Goal: Information Seeking & Learning: Learn about a topic

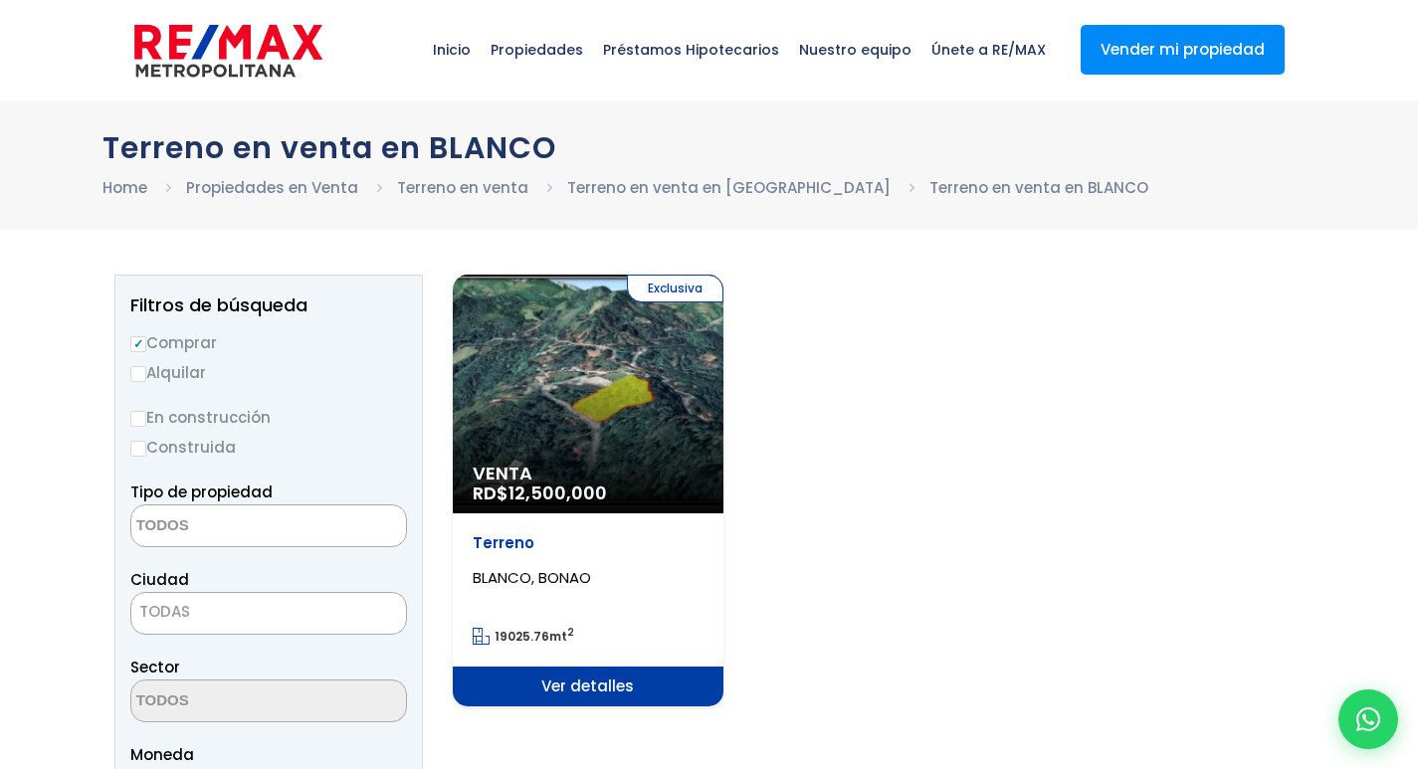
select select
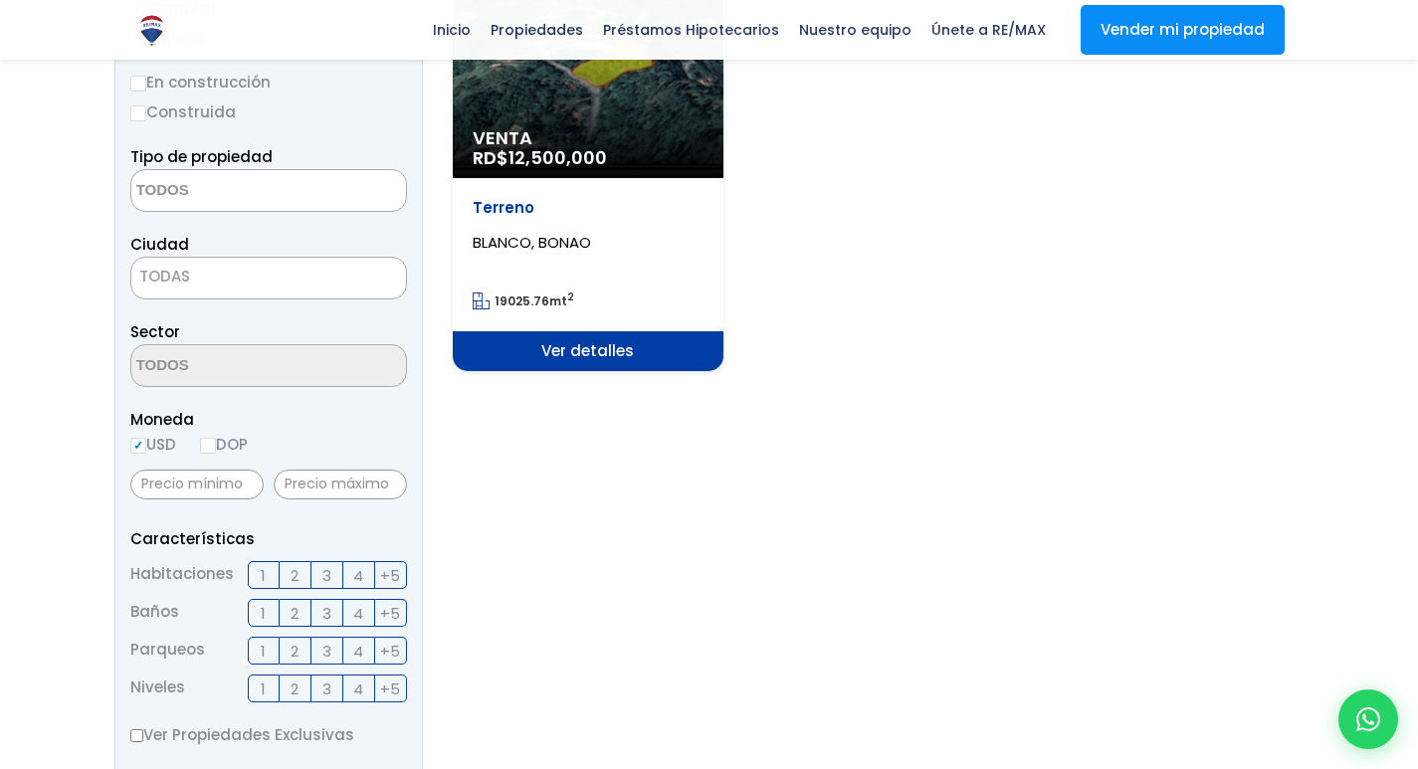
scroll to position [266, 0]
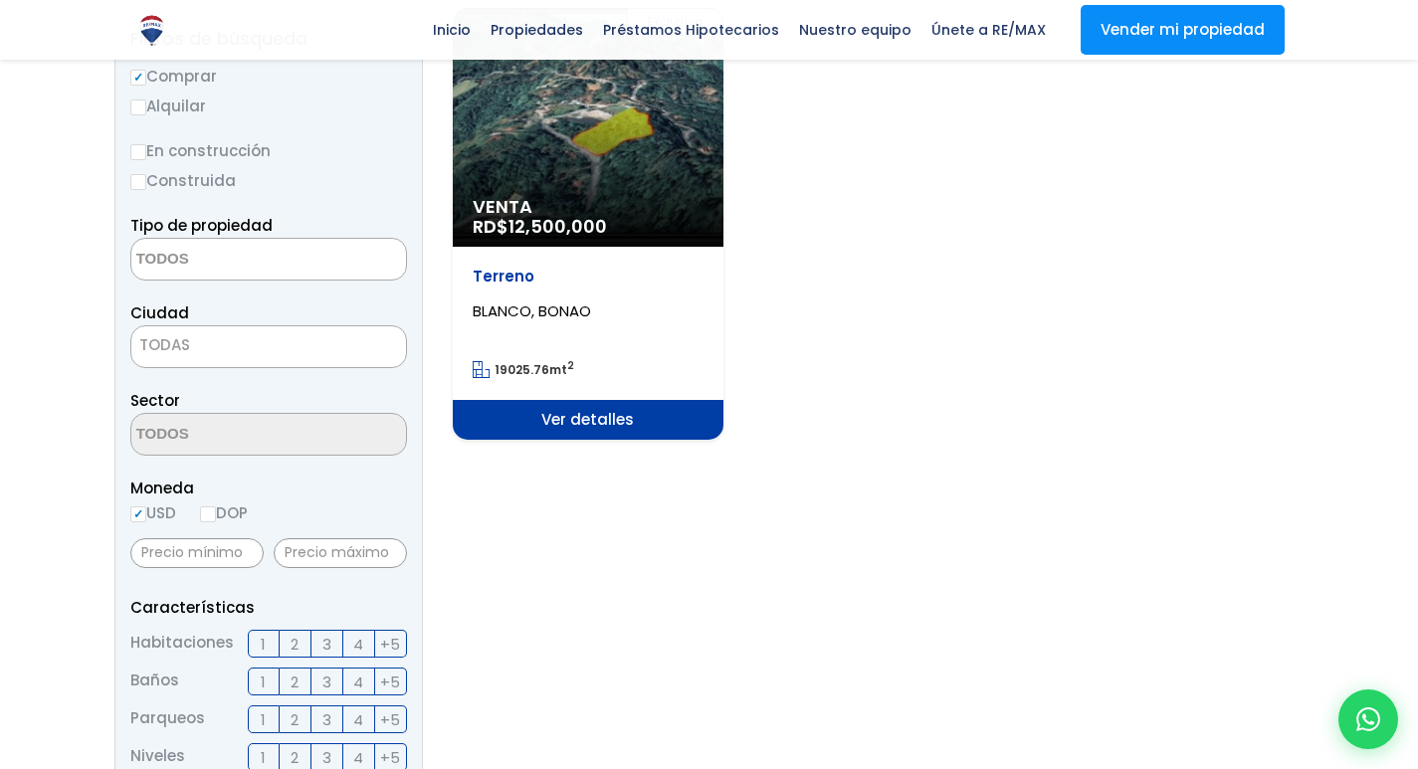
click at [628, 414] on span "Ver detalles" at bounding box center [588, 420] width 271 height 40
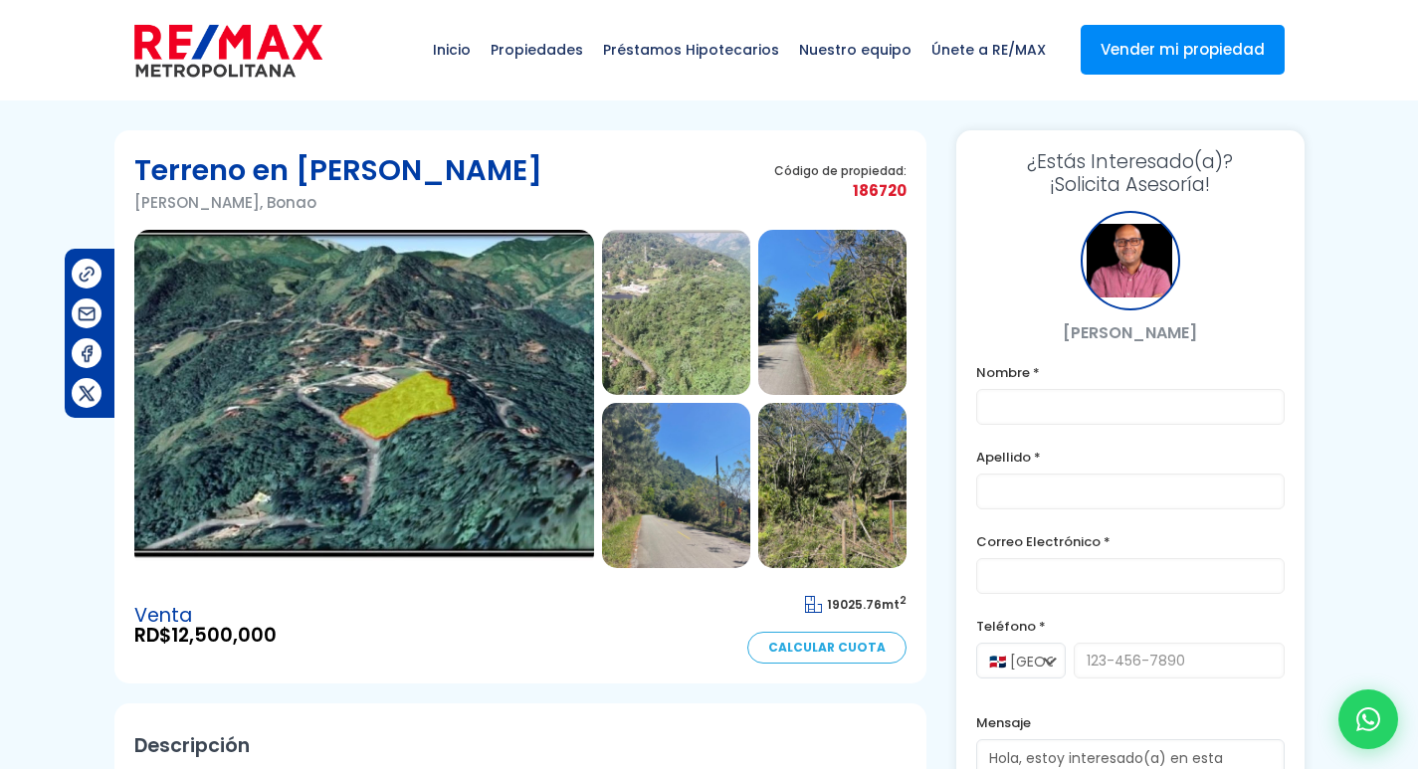
click at [797, 306] on img at bounding box center [832, 312] width 148 height 165
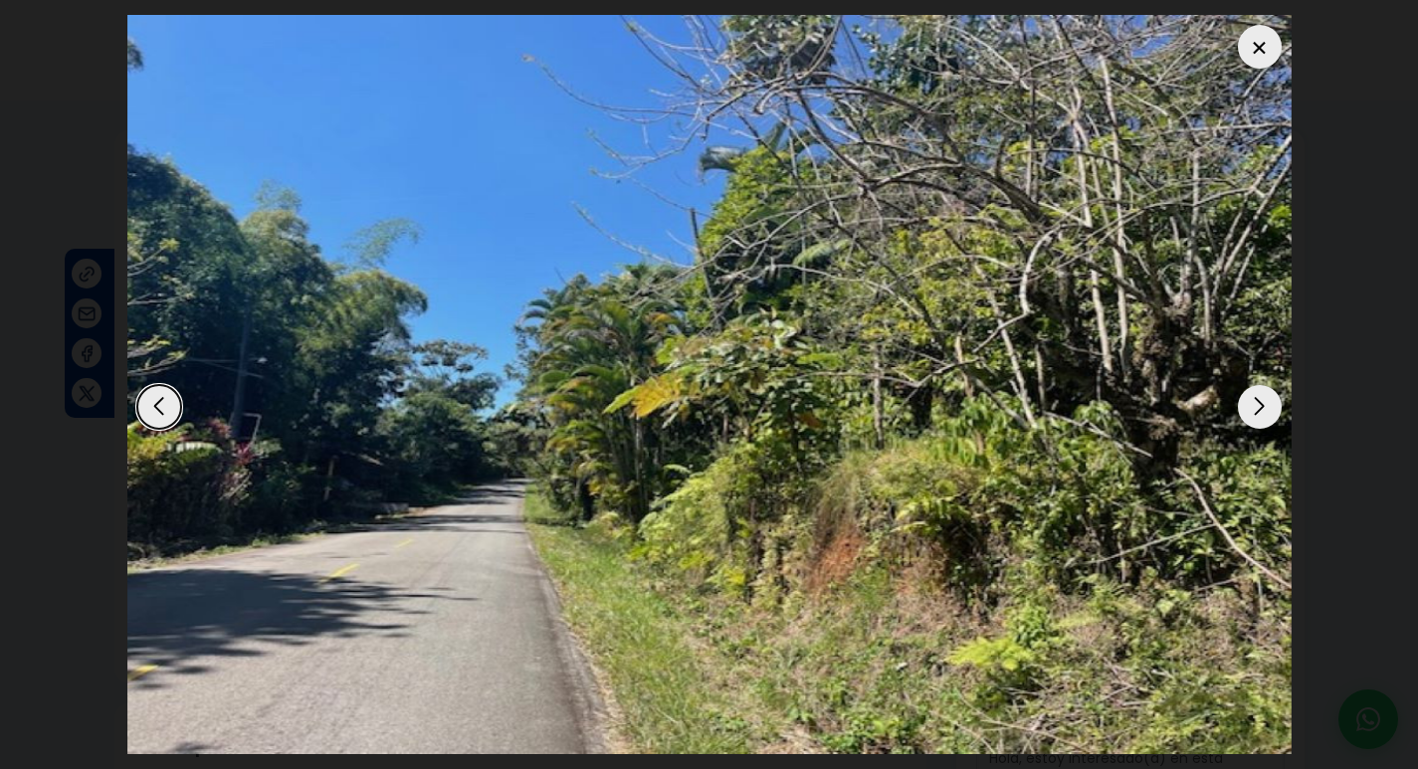
click at [1275, 405] on div "Next slide" at bounding box center [1260, 407] width 44 height 44
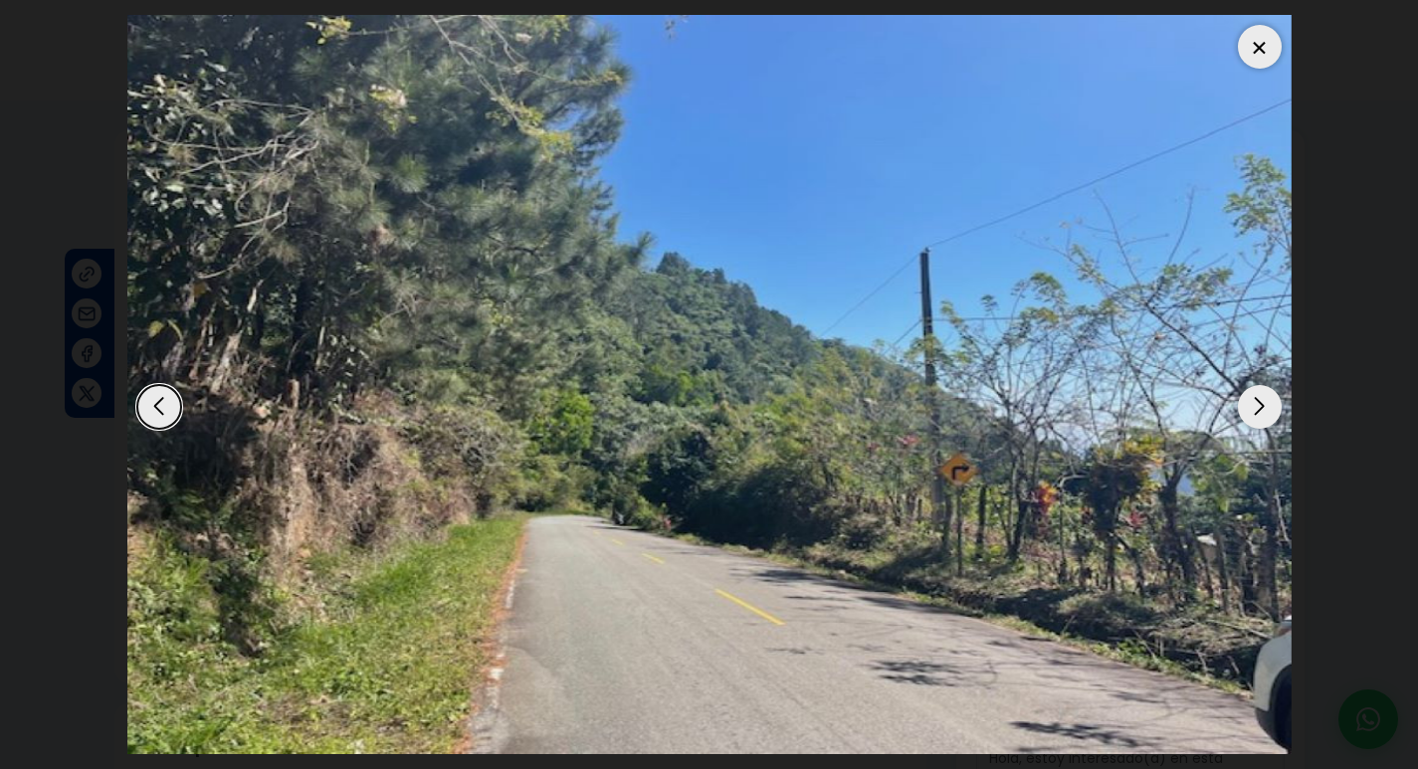
click at [1275, 405] on div "Next slide" at bounding box center [1260, 407] width 44 height 44
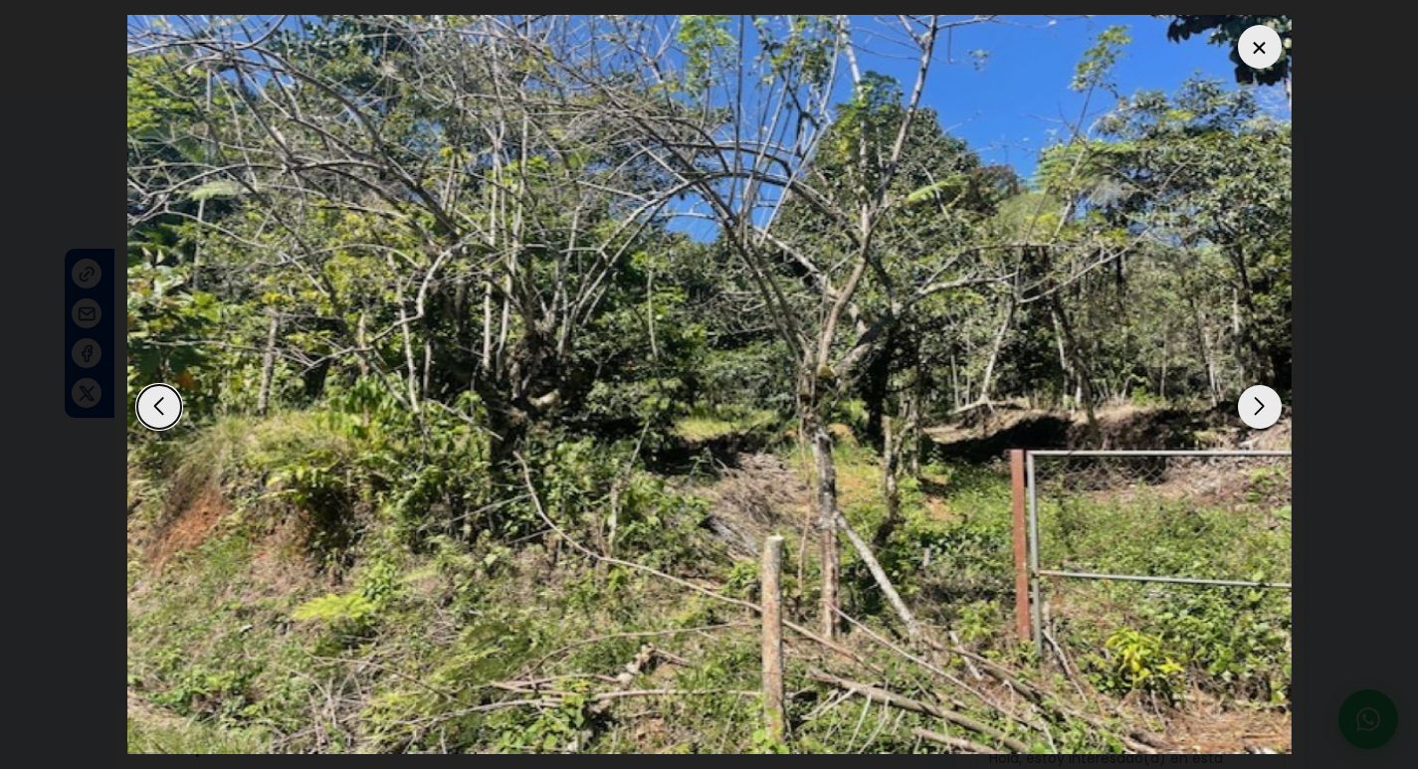
click at [1275, 405] on div "Next slide" at bounding box center [1260, 407] width 44 height 44
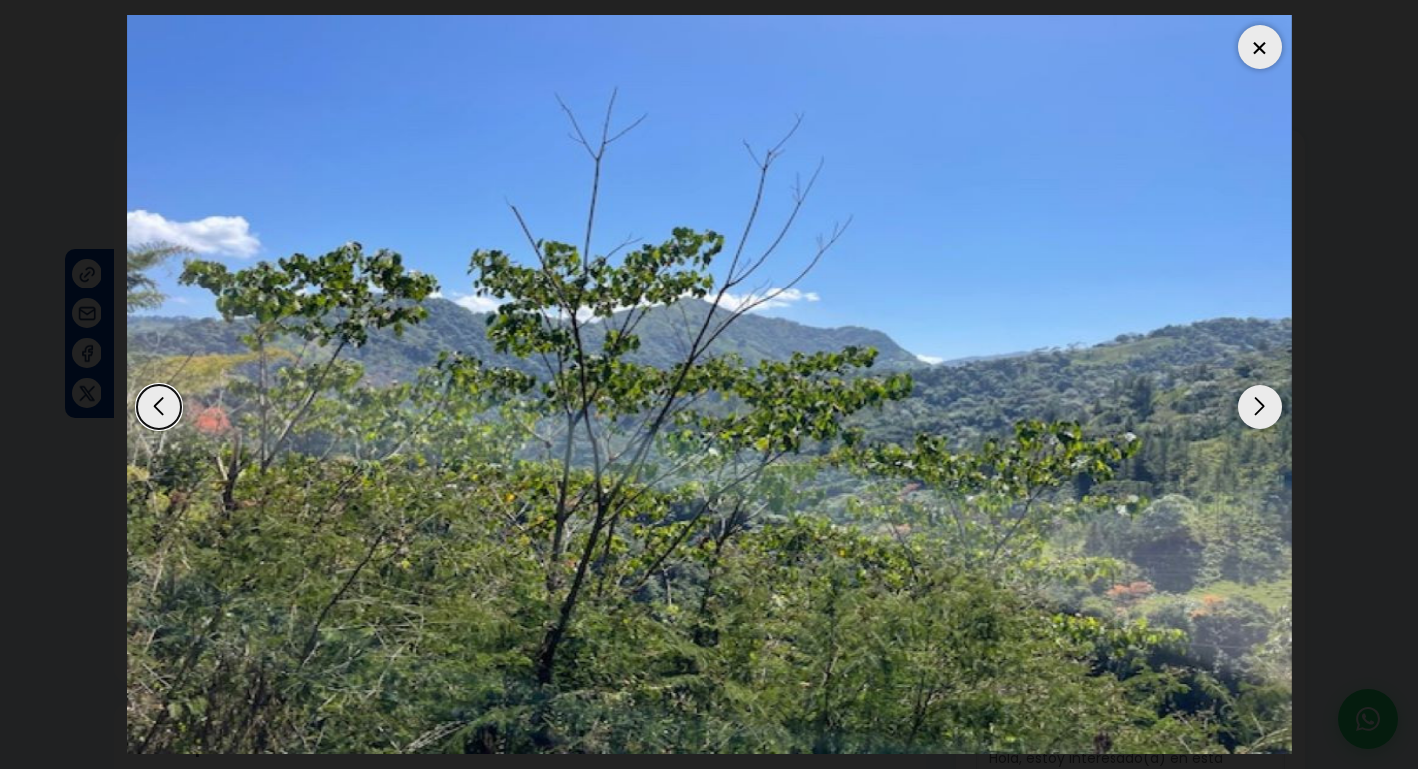
click at [1275, 405] on div "Next slide" at bounding box center [1260, 407] width 44 height 44
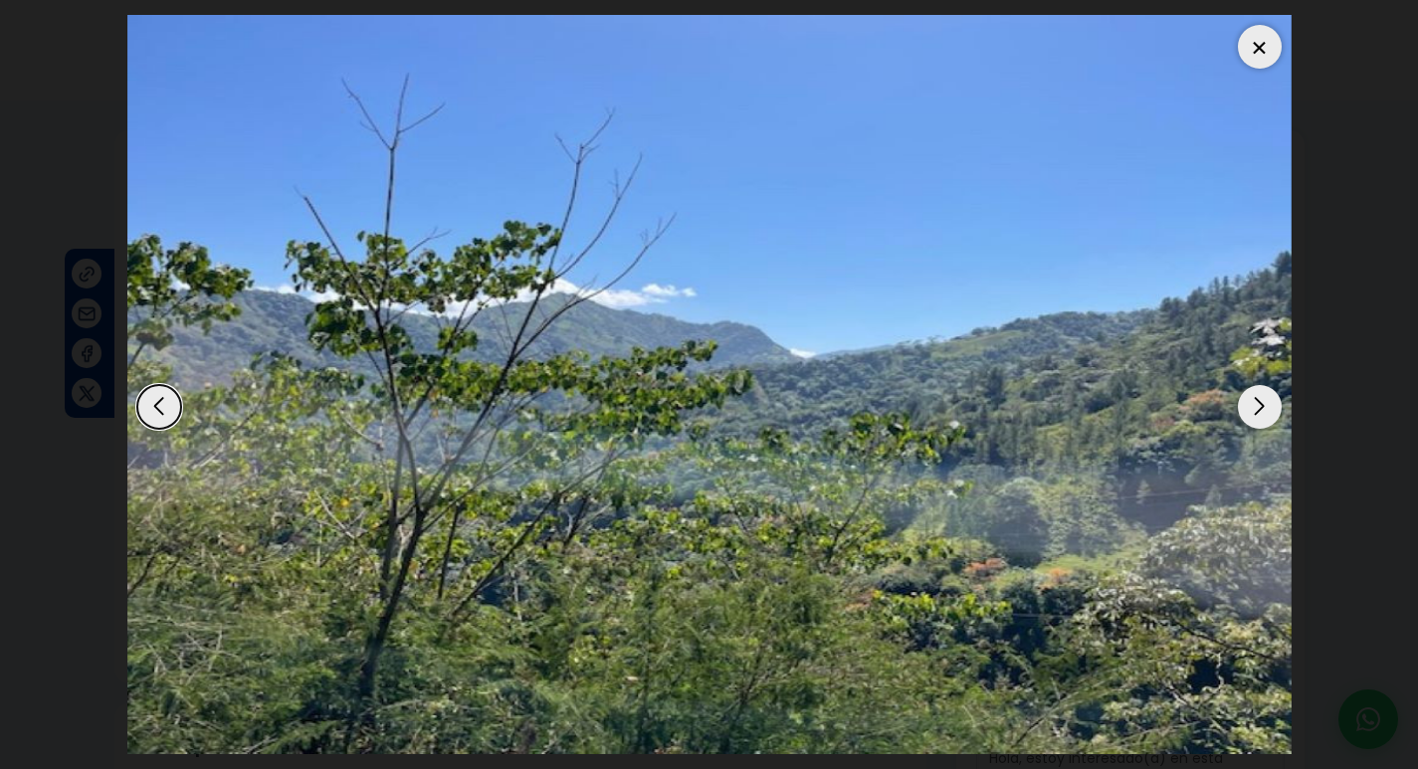
click at [1275, 405] on div "Next slide" at bounding box center [1260, 407] width 44 height 44
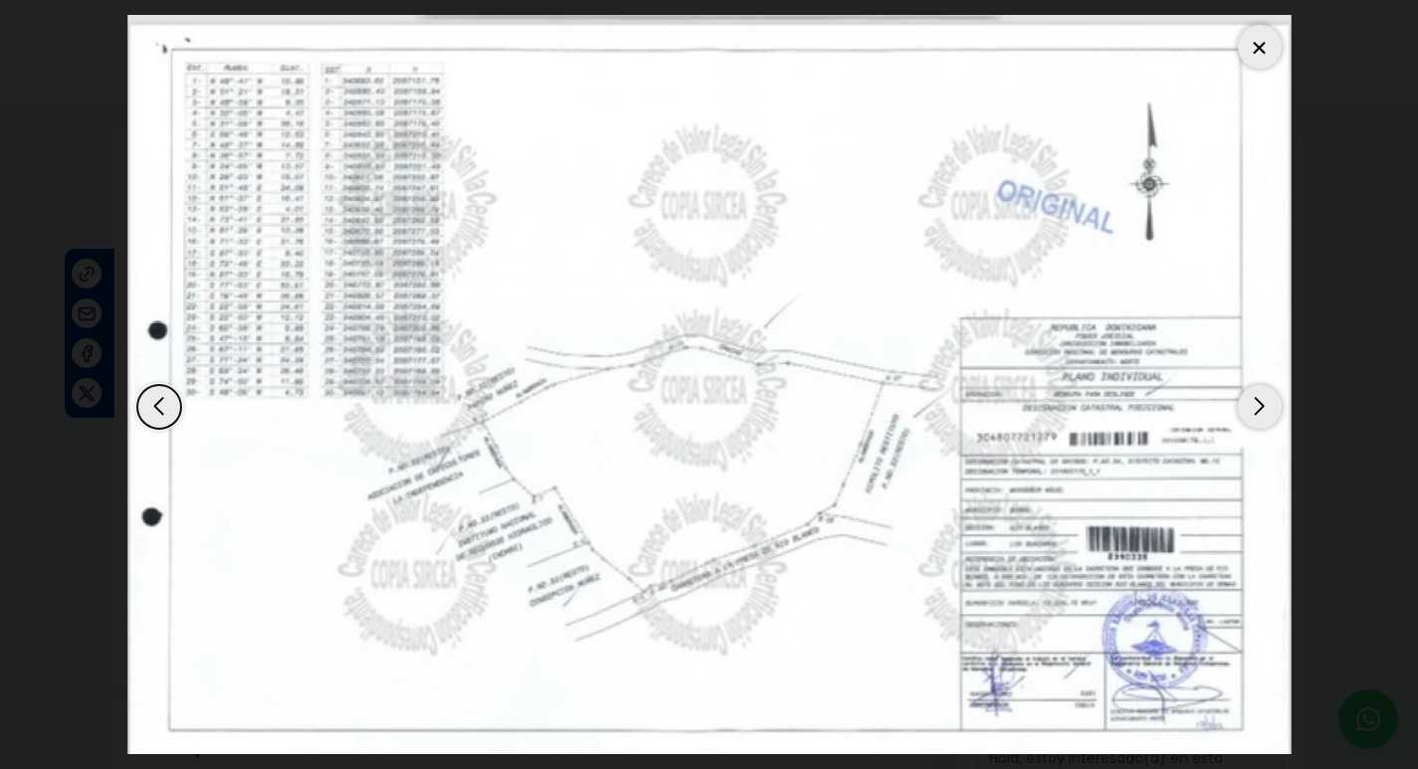
click at [1264, 405] on div "Next slide" at bounding box center [1260, 407] width 44 height 44
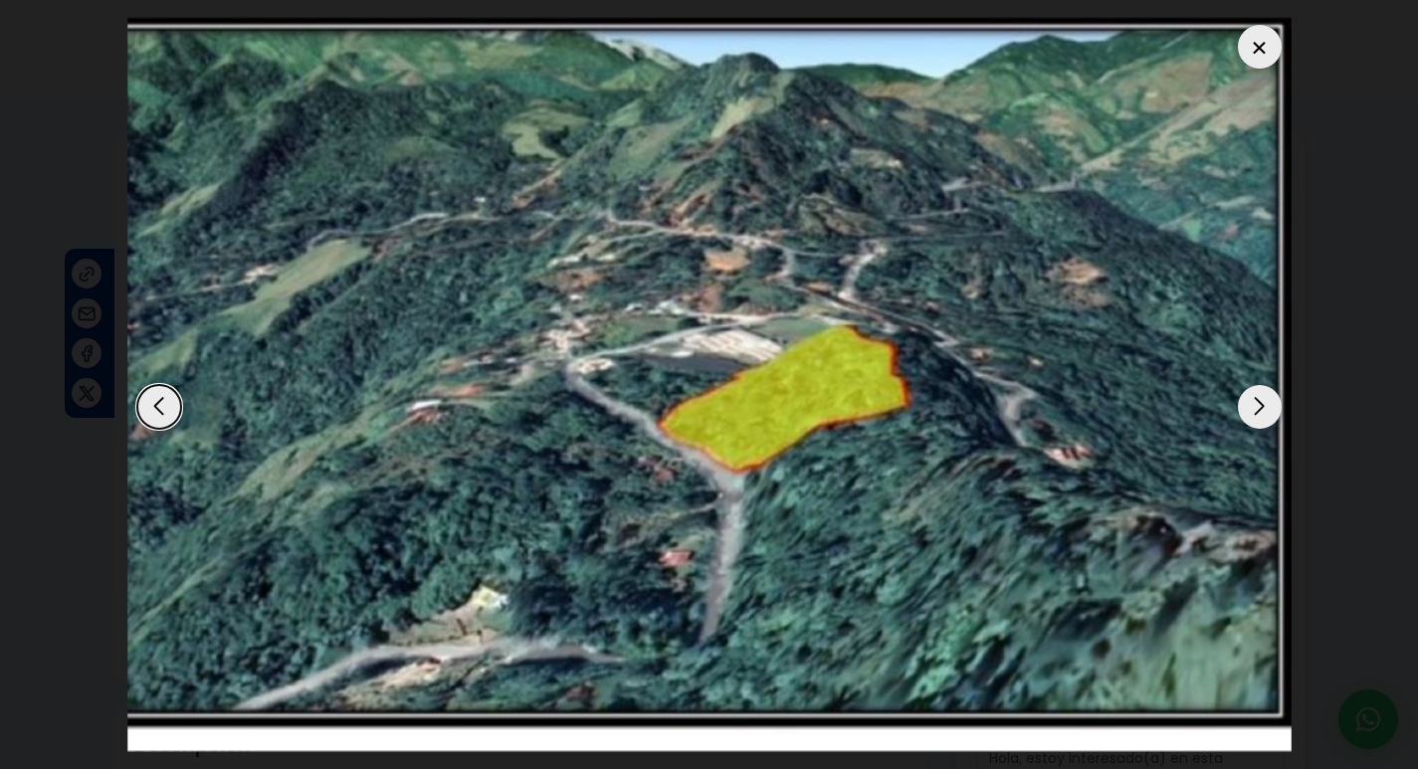
click at [1264, 405] on div "Next slide" at bounding box center [1260, 407] width 44 height 44
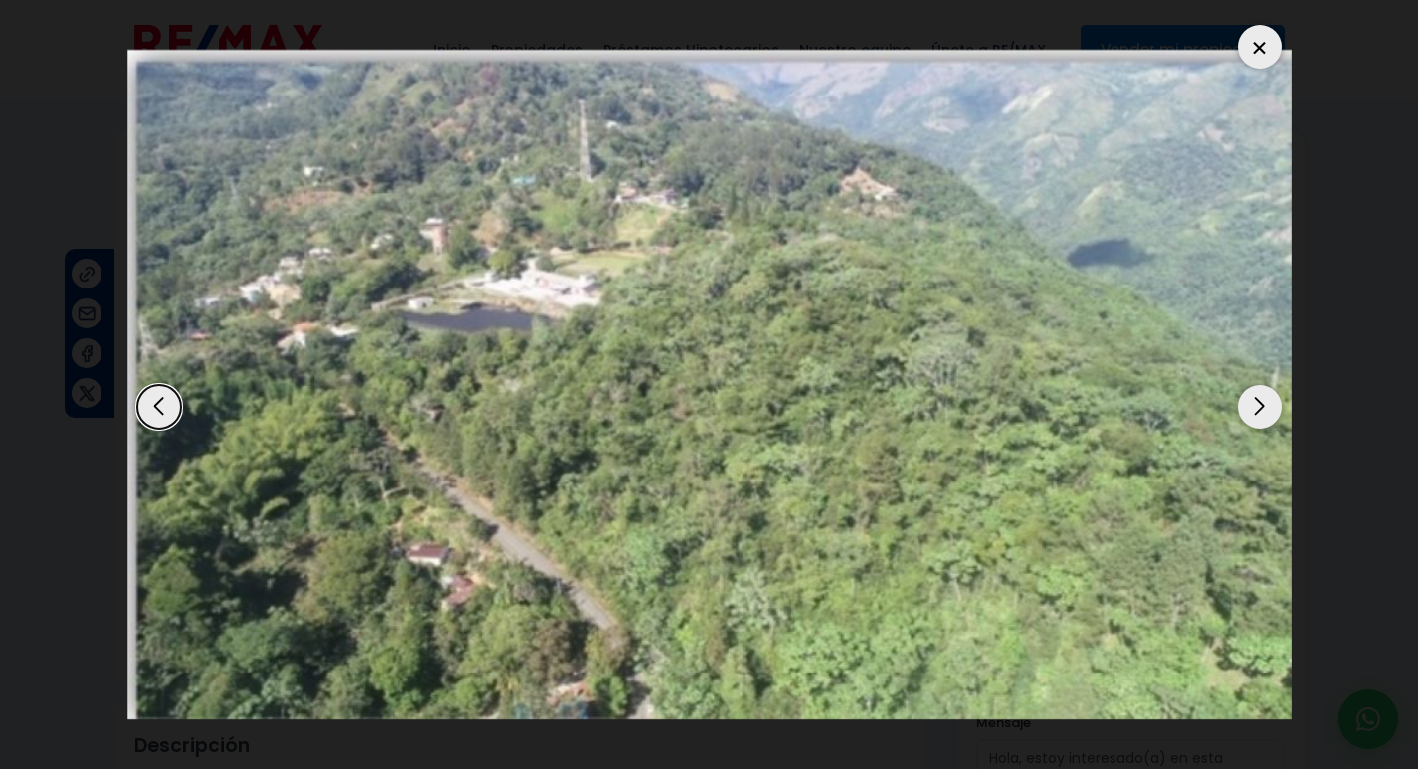
click at [1264, 405] on div "Next slide" at bounding box center [1260, 407] width 44 height 44
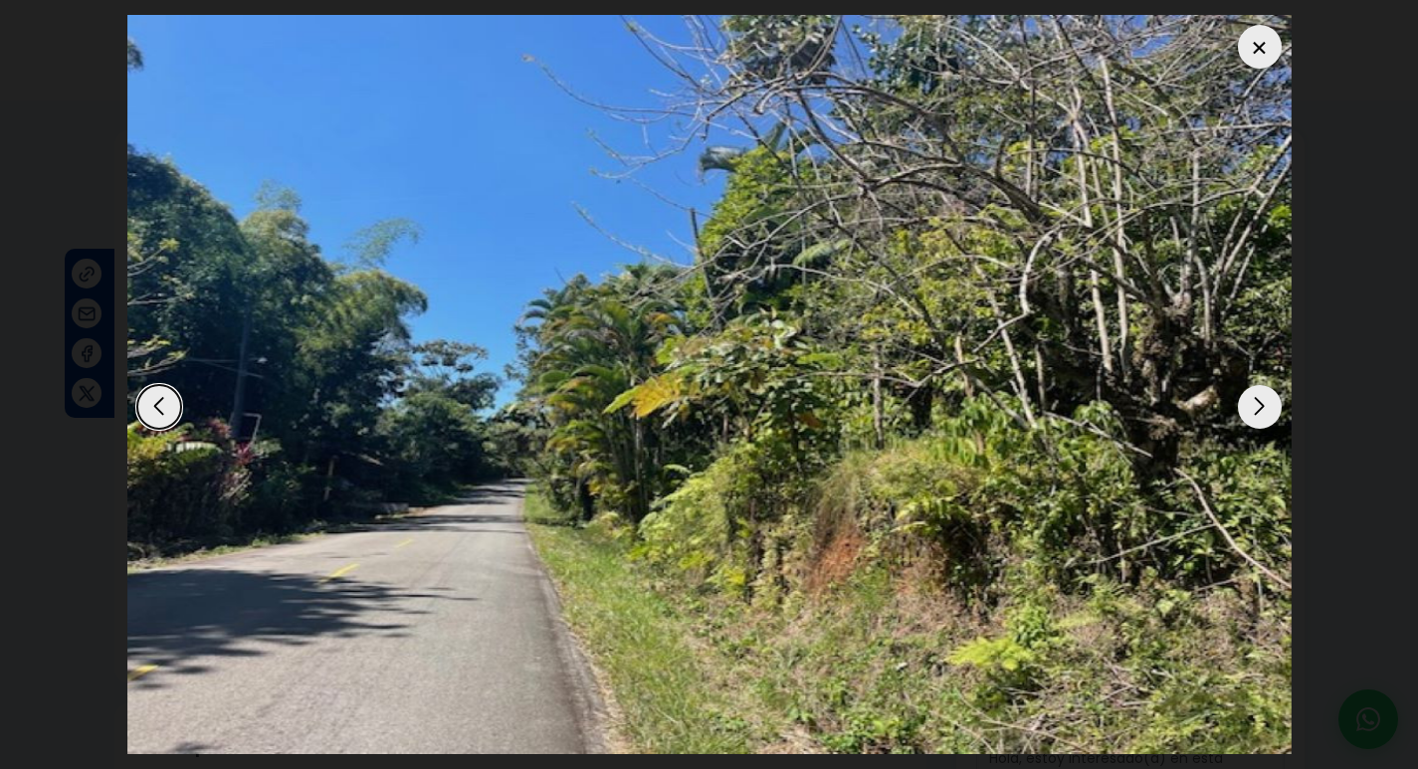
click at [1264, 405] on div "Next slide" at bounding box center [1260, 407] width 44 height 44
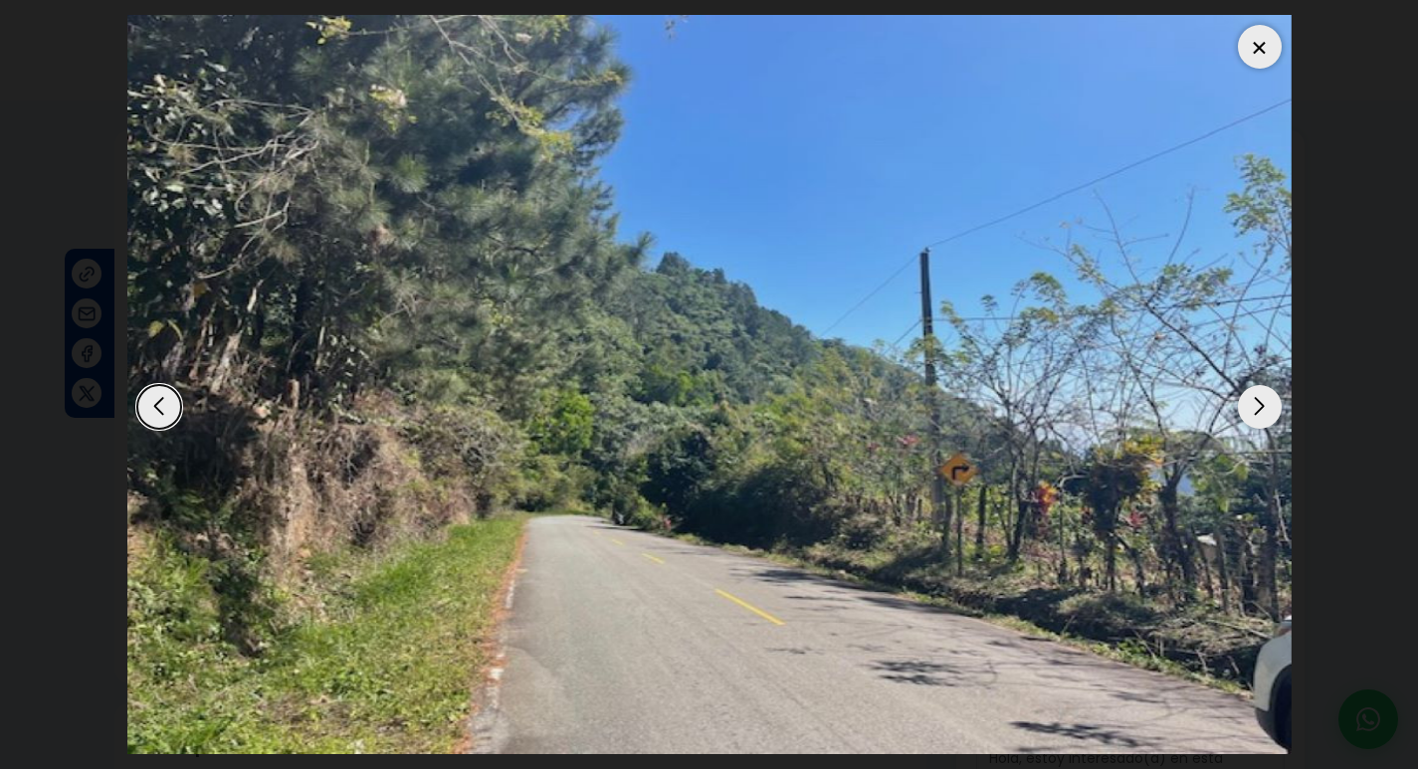
click at [154, 414] on div "Previous slide" at bounding box center [159, 407] width 44 height 44
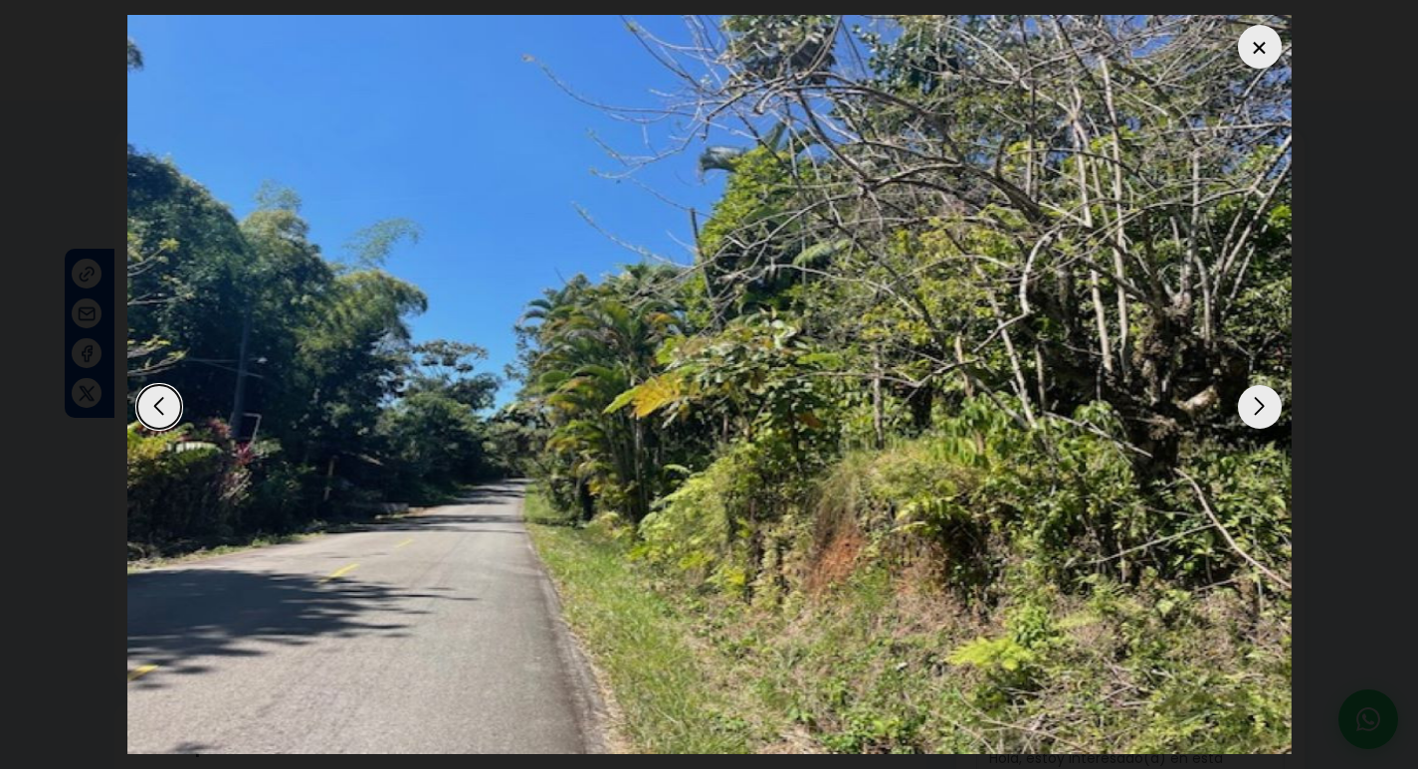
click at [1263, 54] on div at bounding box center [1260, 47] width 44 height 44
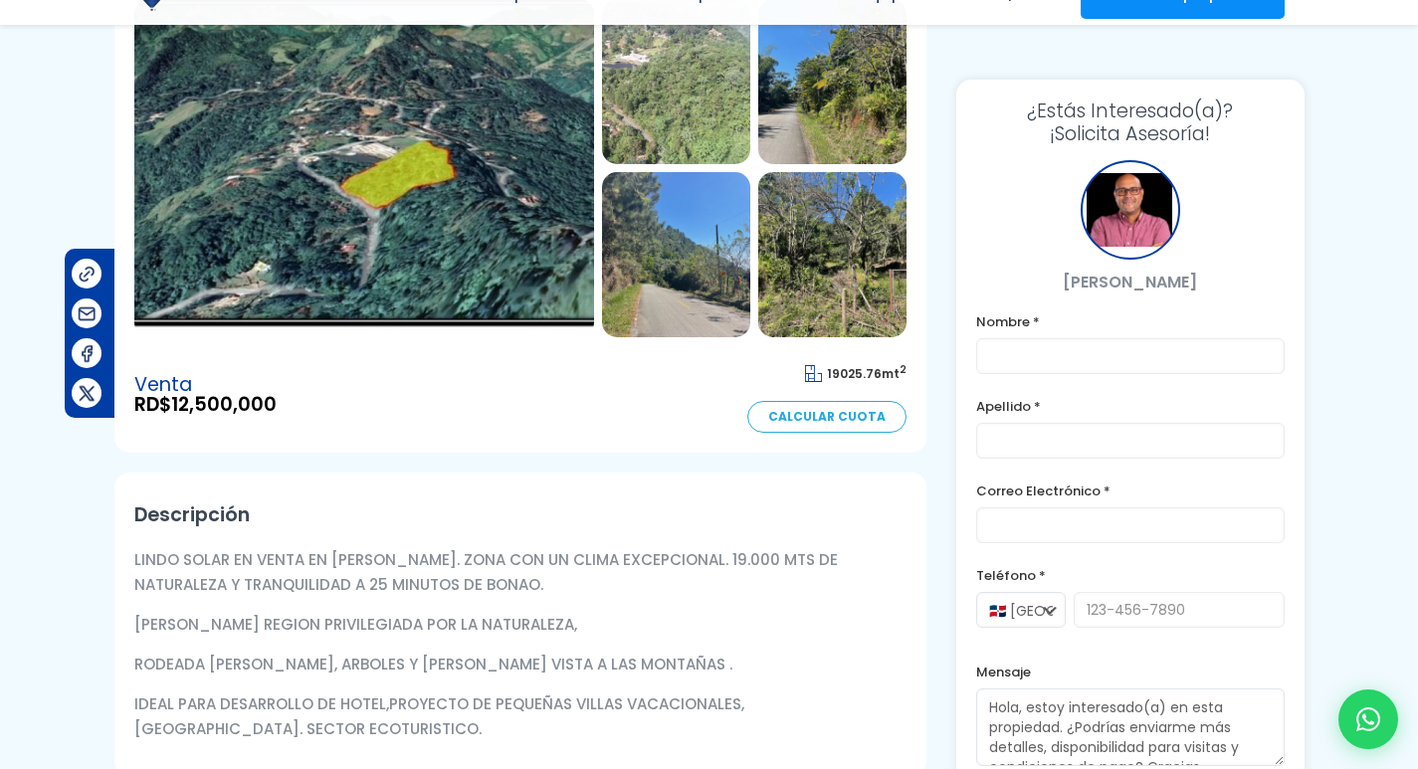
scroll to position [267, 0]
